Goal: Transaction & Acquisition: Book appointment/travel/reservation

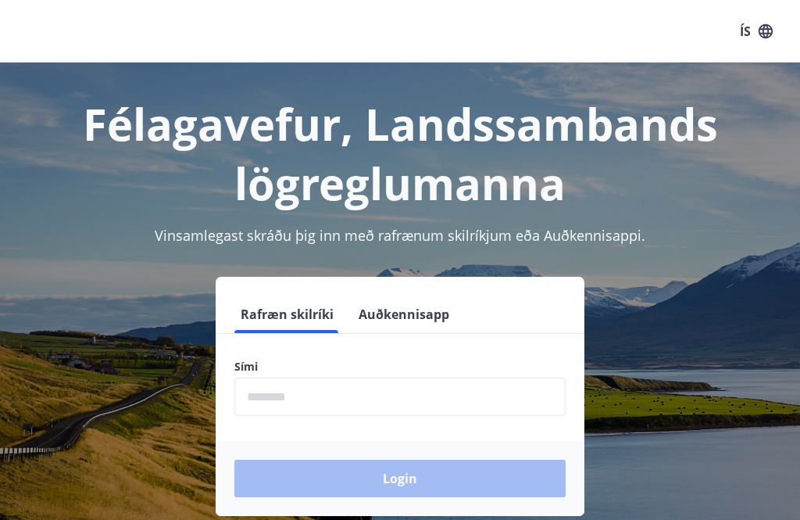
click at [271, 396] on input "phone" at bounding box center [399, 396] width 331 height 38
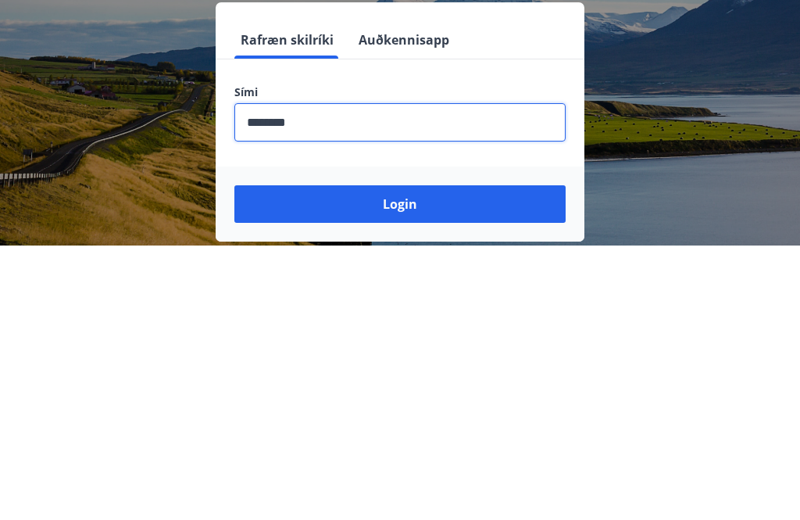
type input "********"
click at [408, 459] on button "Login" at bounding box center [399, 477] width 331 height 37
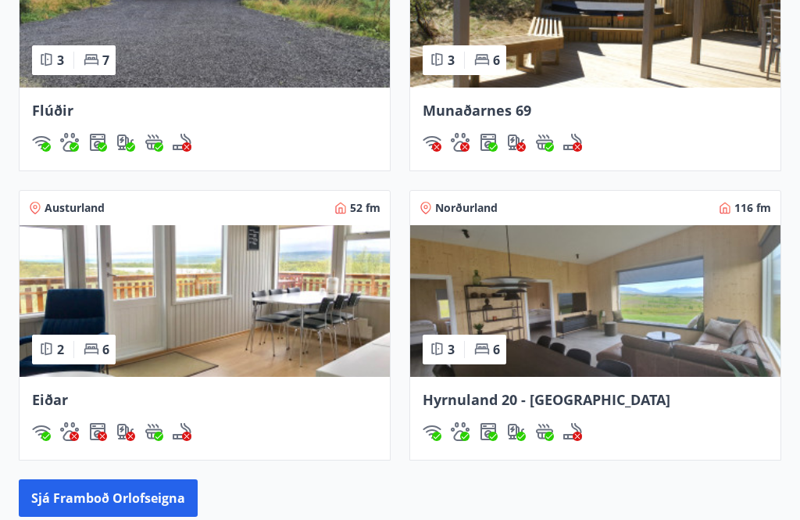
scroll to position [1320, 0]
click at [191, 298] on img at bounding box center [205, 301] width 370 height 152
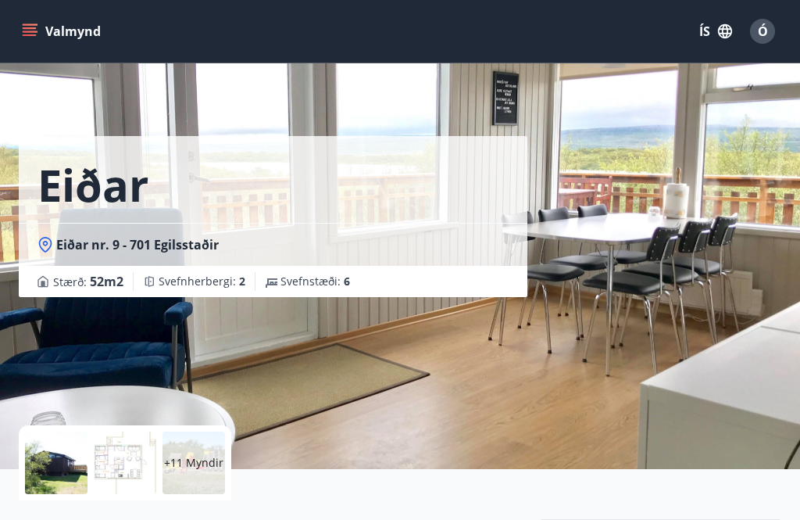
click at [634, 414] on div "Eiðar Eiðar nr. 9 - 701 Egilsstaðir Stærð : 52 m2 [GEOGRAPHIC_DATA] : 2 Svefnst…" at bounding box center [400, 234] width 762 height 469
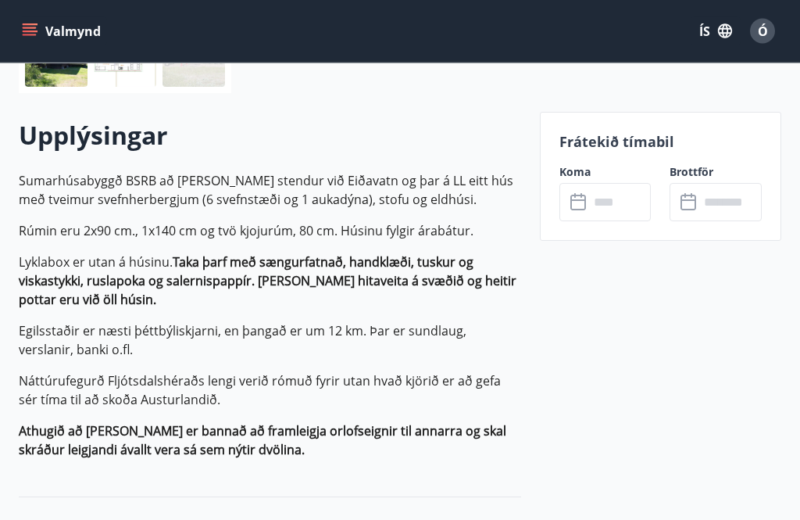
scroll to position [407, 0]
click at [278, 109] on div "Upplýsingar Sumarhúsabyggð BSRB að [PERSON_NAME] stendur við Eiðavatn og þar á …" at bounding box center [270, 295] width 502 height 404
click at [37, 32] on button "Valmynd" at bounding box center [63, 31] width 88 height 28
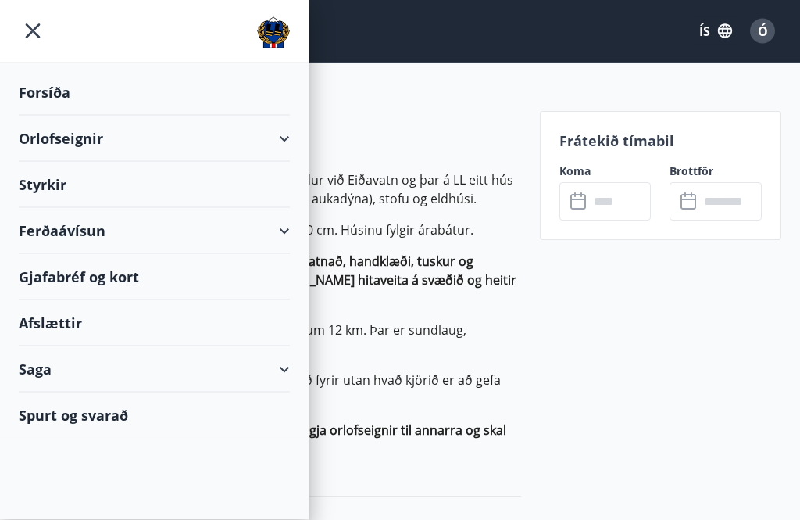
scroll to position [408, 0]
click at [31, 22] on icon "menu" at bounding box center [33, 31] width 28 height 28
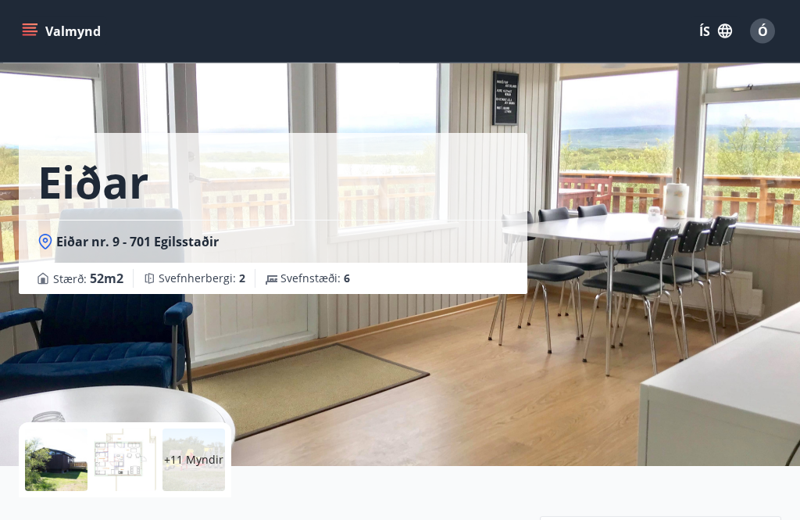
scroll to position [0, 0]
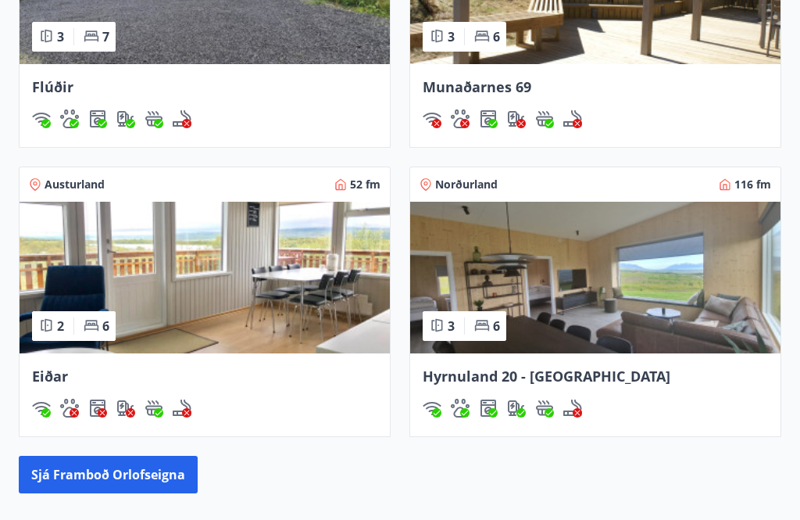
scroll to position [1341, 0]
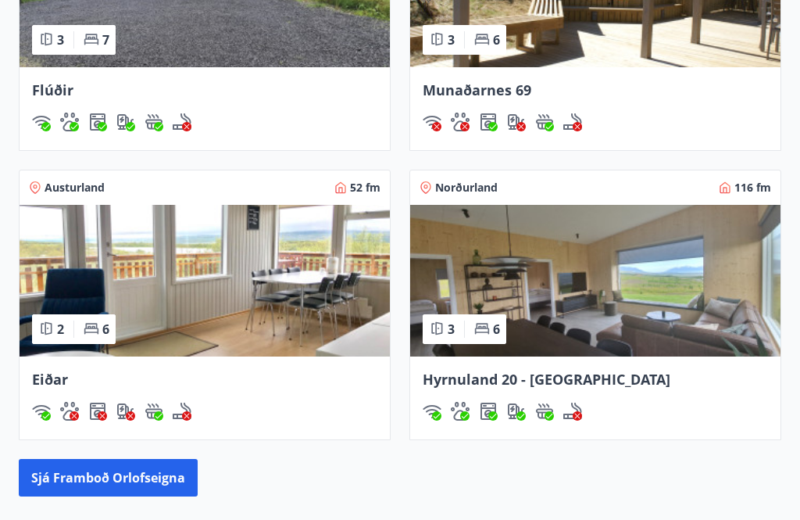
click at [252, 280] on img at bounding box center [205, 281] width 370 height 152
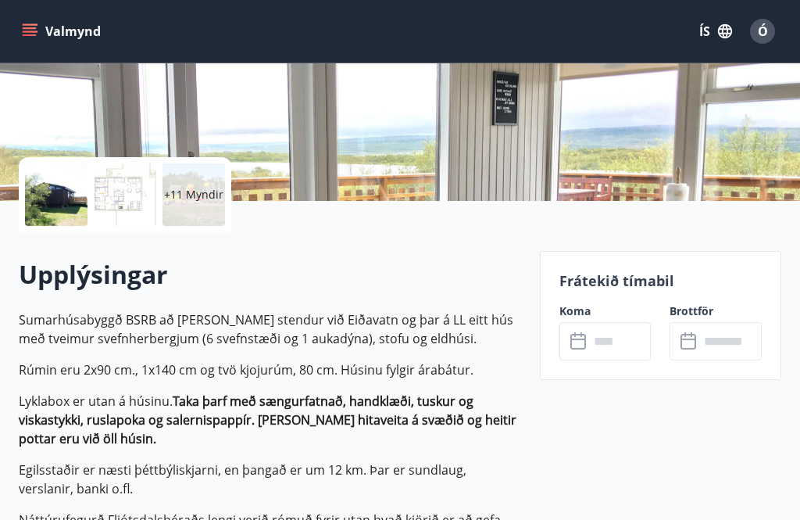
scroll to position [255, 0]
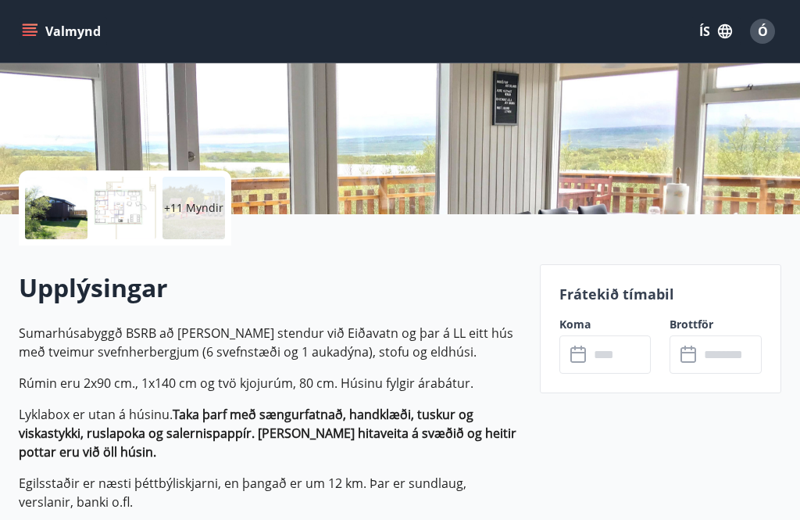
click at [599, 357] on input "text" at bounding box center [620, 354] width 62 height 38
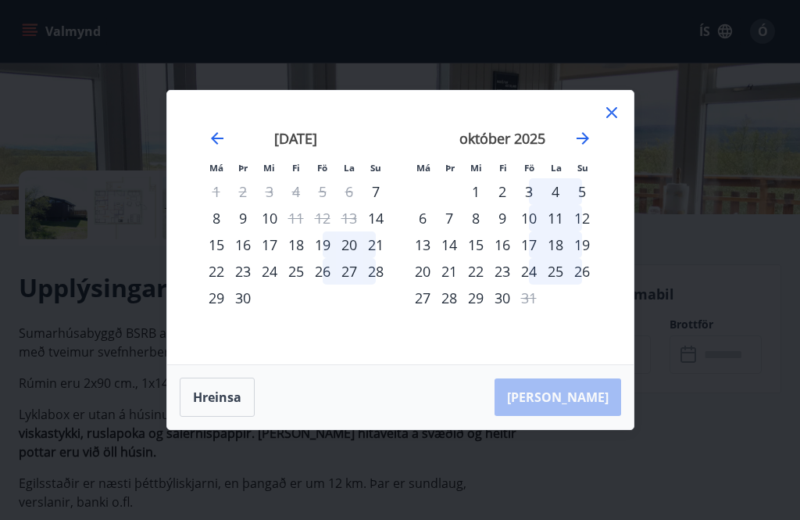
click at [374, 205] on div "7" at bounding box center [375, 191] width 27 height 27
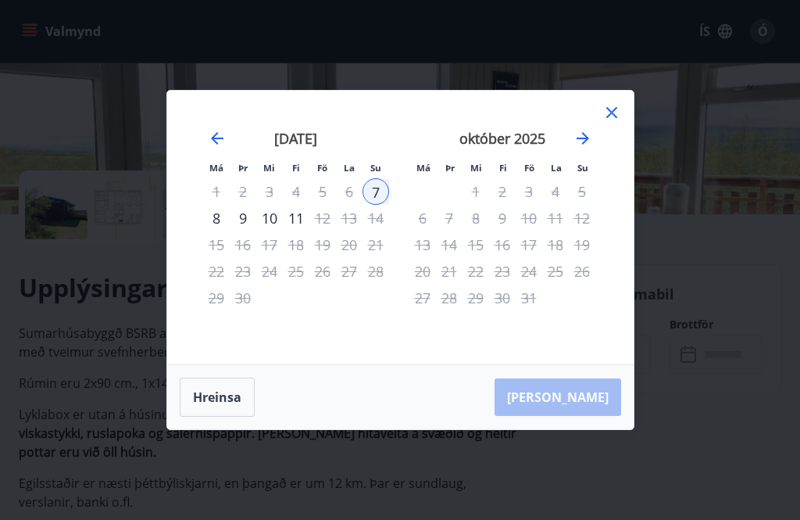
click at [292, 231] on div "11" at bounding box center [296, 218] width 27 height 27
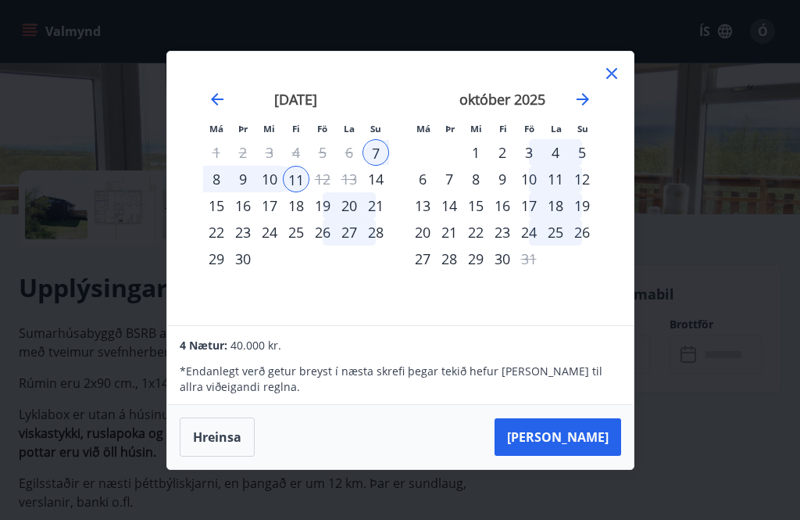
click at [617, 83] on icon at bounding box center [611, 73] width 19 height 19
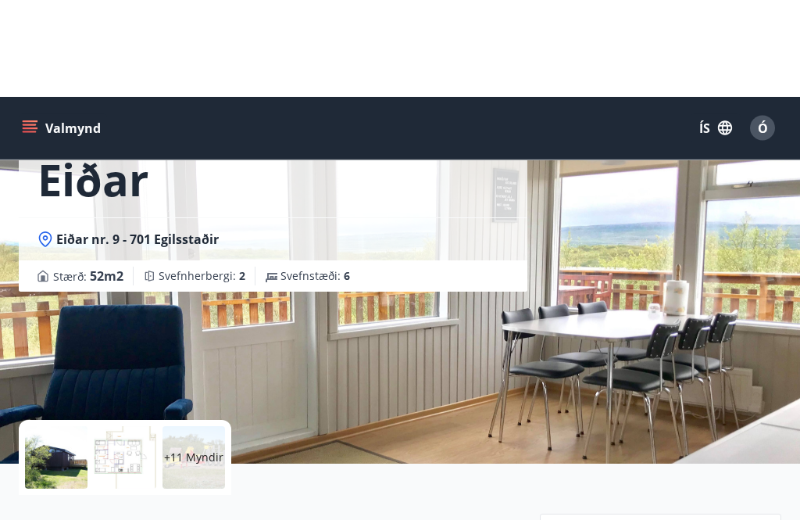
scroll to position [0, 0]
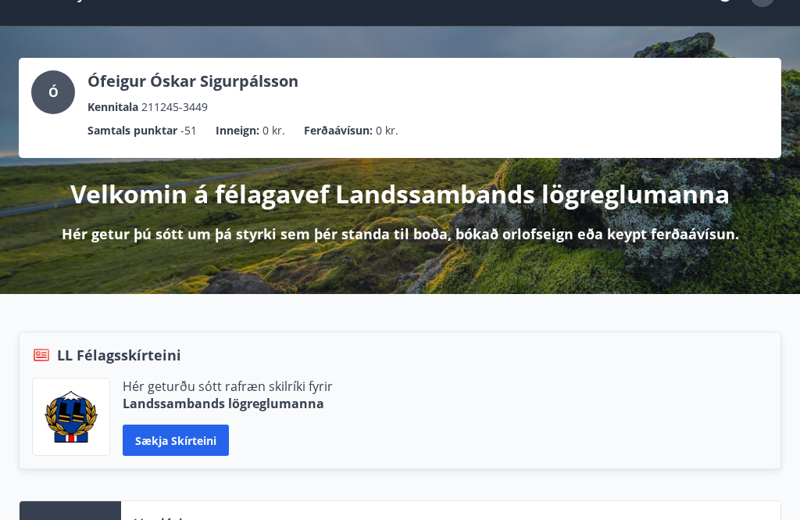
scroll to position [36, 0]
click at [230, 98] on div "Ófeigur Óskar Sigurpálsson Kennitala 211245-3449" at bounding box center [192, 93] width 211 height 45
click at [269, 84] on p "Ófeigur Óskar Sigurpálsson" at bounding box center [192, 82] width 211 height 22
click at [153, 137] on p "Samtals punktar" at bounding box center [132, 131] width 90 height 17
click at [479, 125] on ul "Samtals punktar -51 Inneign : 0 kr. Ferðaávísun : 0 kr." at bounding box center [399, 131] width 737 height 30
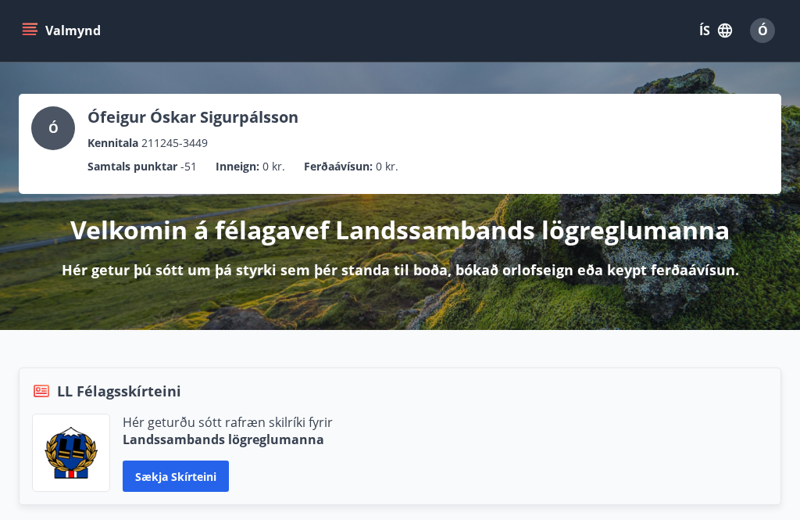
scroll to position [0, 0]
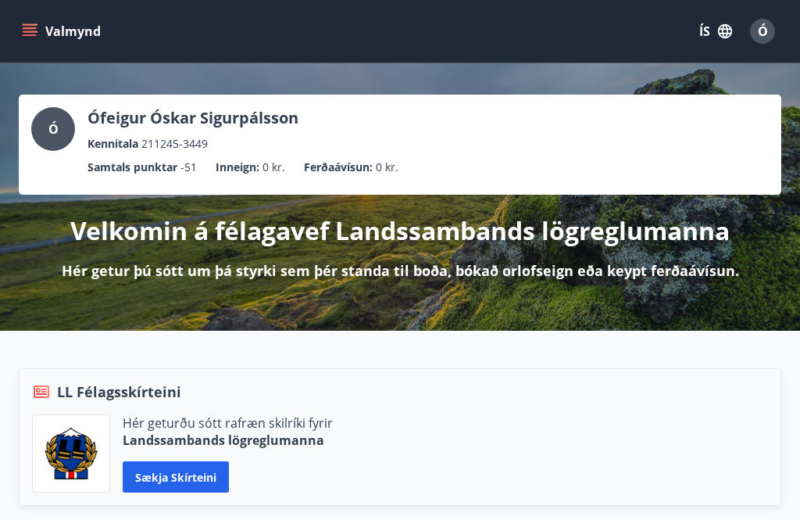
click at [5, 71] on div "[PERSON_NAME] Kennitala 211245-3449 Samtals punktar -51 Inneign : 0 kr. Ferðaáv…" at bounding box center [400, 196] width 800 height 267
click at [768, 22] on div "Ó" at bounding box center [762, 31] width 25 height 25
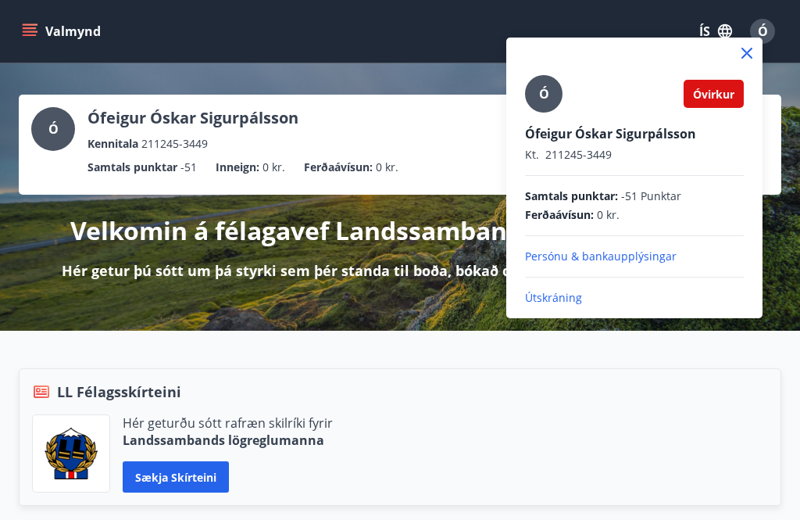
click at [552, 282] on div "[PERSON_NAME] Kt. 211245-3449 Samtals punktar : -51 Punktar Ferðaávísun : 0 kr.…" at bounding box center [634, 190] width 219 height 230
click at [558, 282] on div "[PERSON_NAME] Kt. 211245-3449 Samtals punktar : -51 Punktar Ferðaávísun : 0 kr.…" at bounding box center [634, 190] width 219 height 230
click at [570, 286] on div "[PERSON_NAME] Kt. 211245-3449 Samtals punktar : -51 Punktar Ferðaávísun : 0 kr.…" at bounding box center [634, 190] width 219 height 230
click at [569, 285] on div "[PERSON_NAME] Kt. 211245-3449 Samtals punktar : -51 Punktar Ferðaávísun : 0 kr.…" at bounding box center [634, 190] width 219 height 230
click at [566, 303] on p "Útskráning" at bounding box center [634, 298] width 219 height 16
